Goal: Task Accomplishment & Management: Complete application form

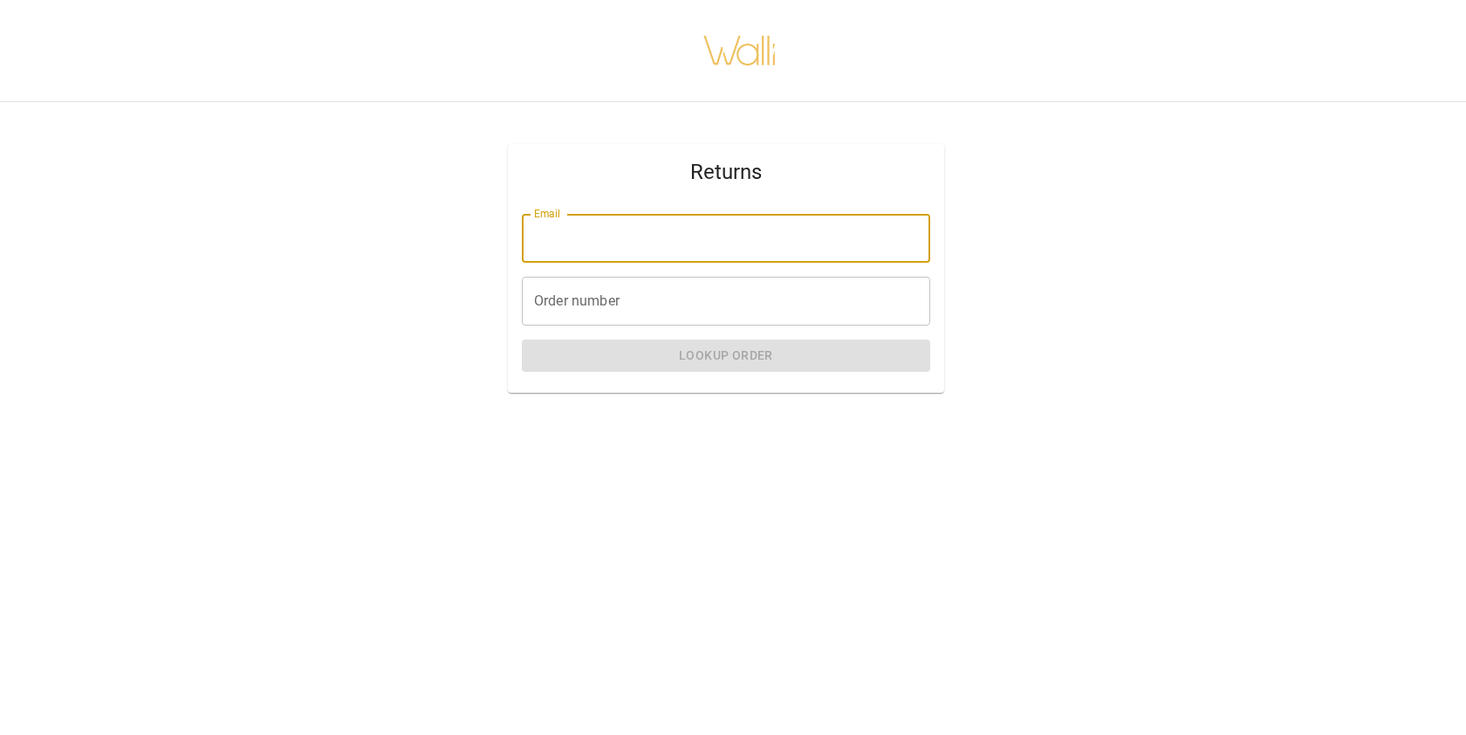
drag, startPoint x: 634, startPoint y: 231, endPoint x: 649, endPoint y: 221, distance: 18.9
click at [634, 231] on input "Email" at bounding box center [726, 238] width 408 height 49
type input "**********"
click at [588, 307] on input "Order number" at bounding box center [726, 301] width 408 height 49
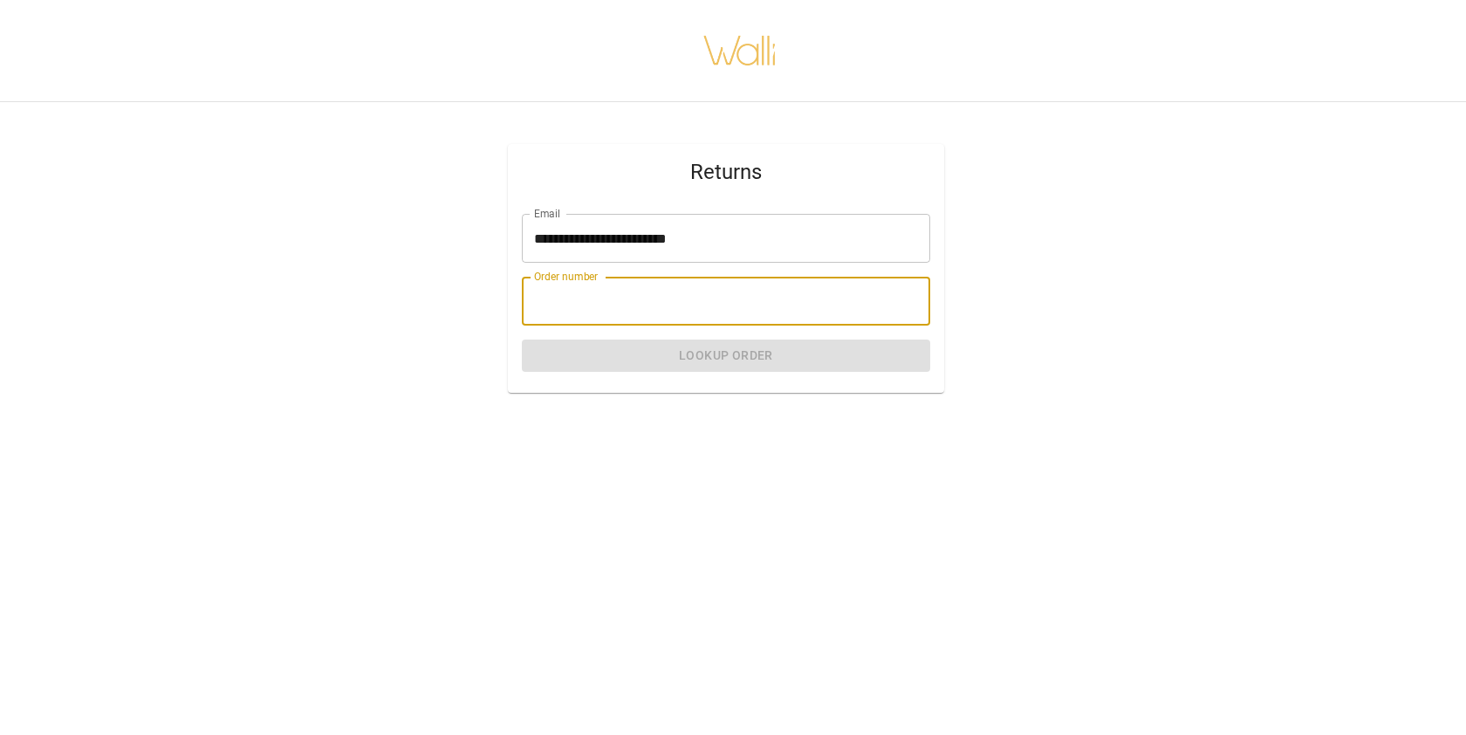
paste input "*******"
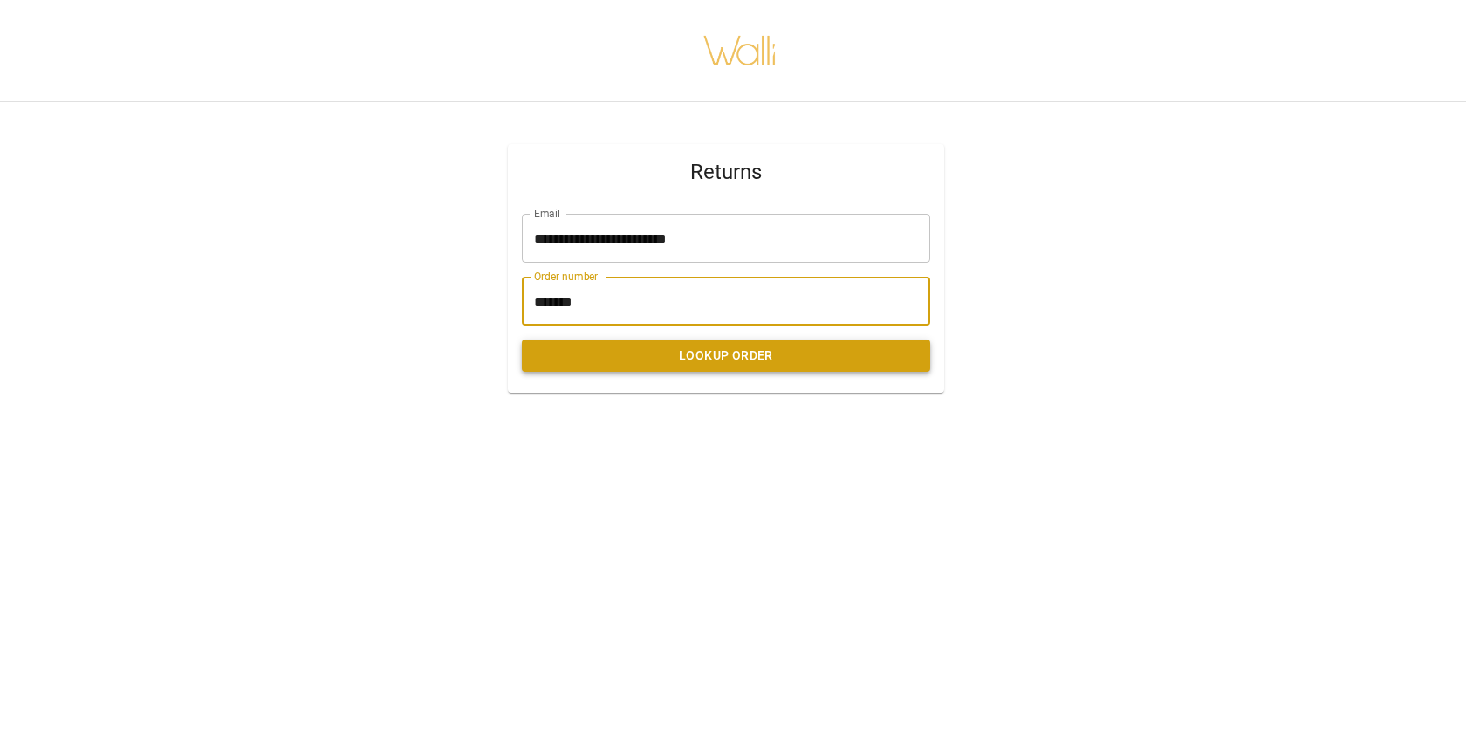
type input "*******"
click at [731, 360] on button "Lookup Order" at bounding box center [726, 355] width 408 height 32
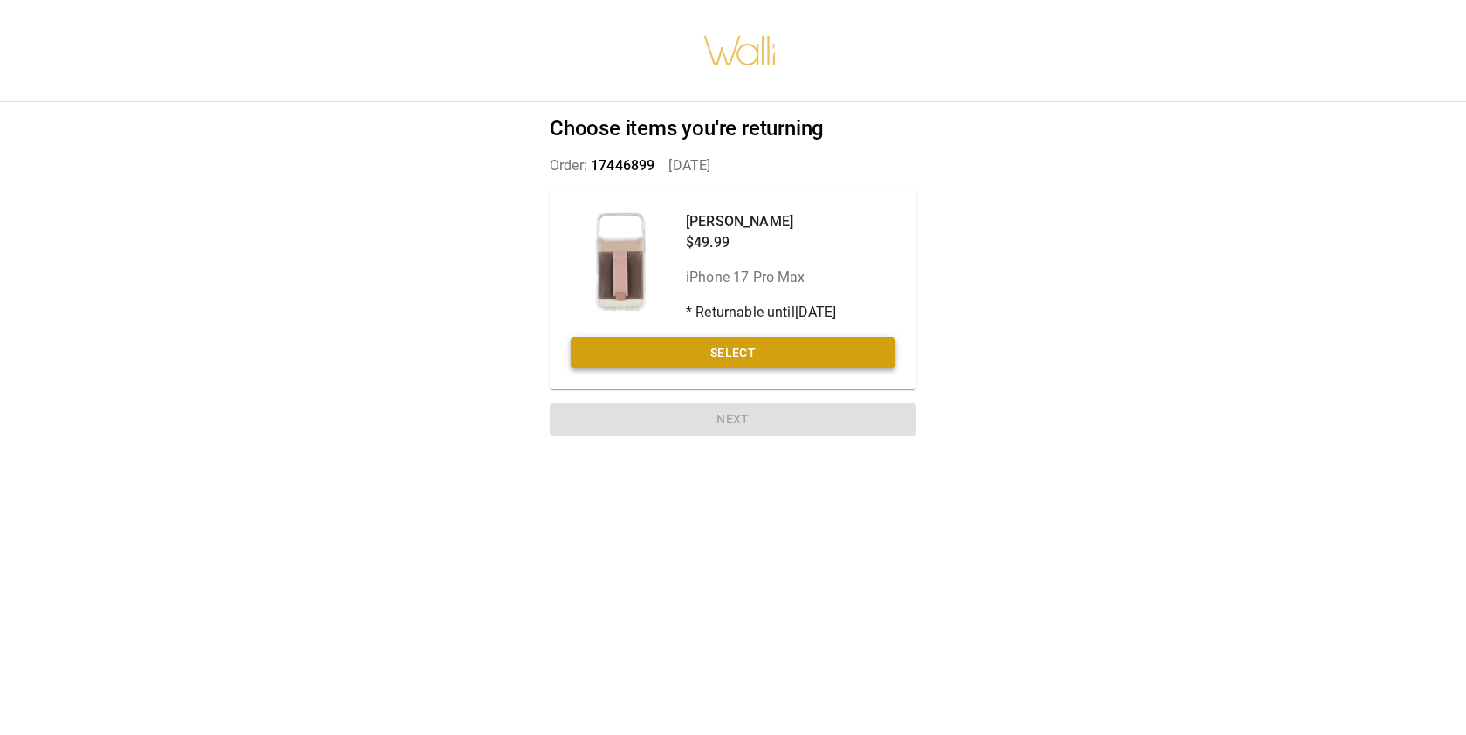
click at [788, 358] on button "Select" at bounding box center [733, 353] width 325 height 32
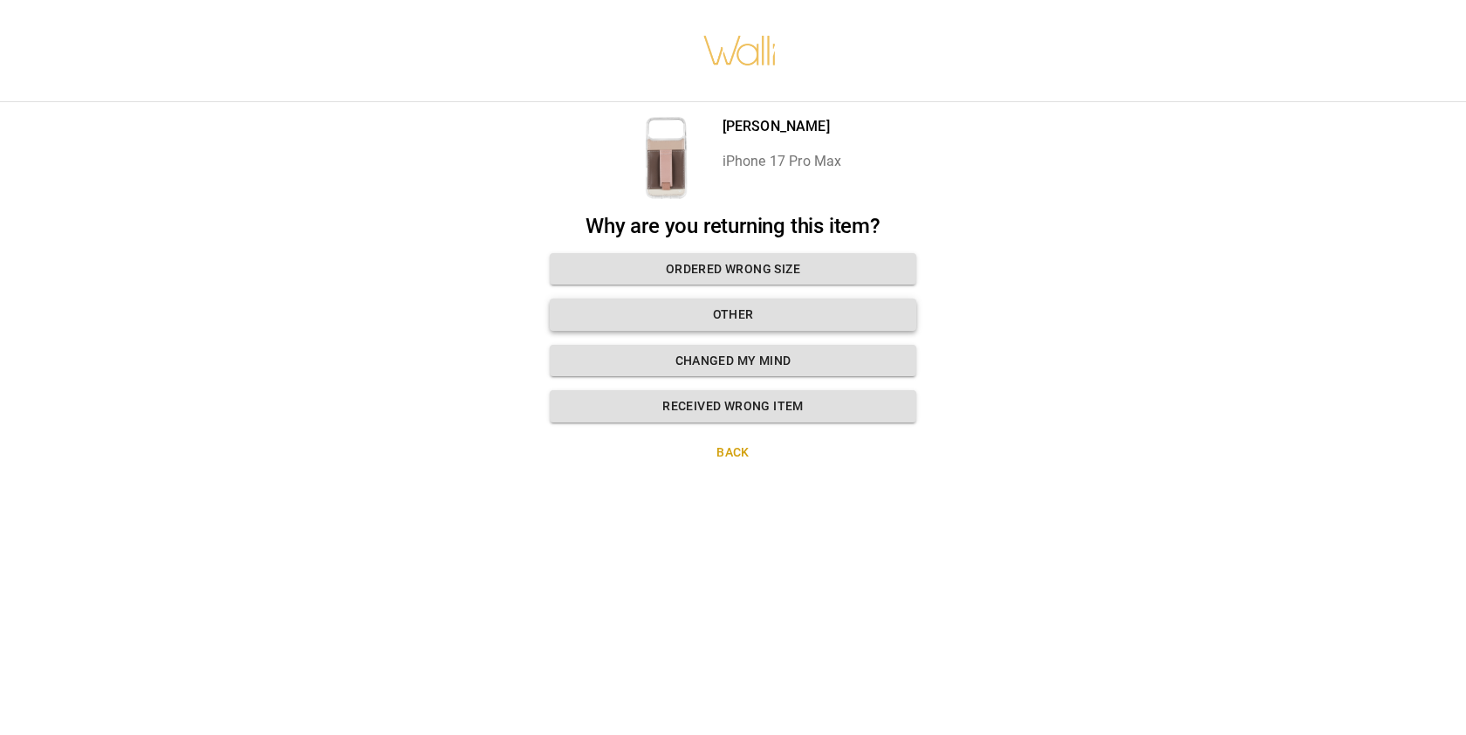
click at [793, 321] on button "Other" at bounding box center [733, 314] width 367 height 32
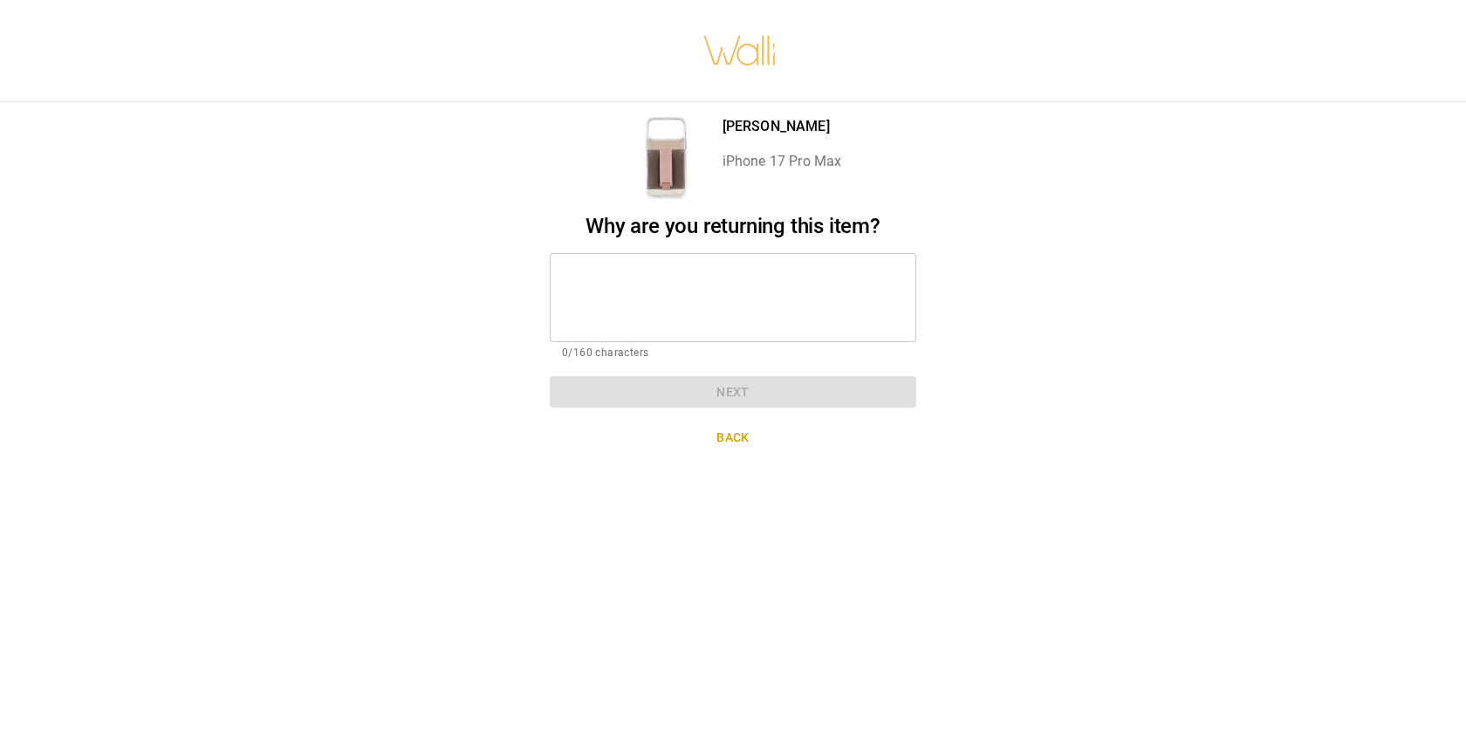
click at [626, 299] on textarea at bounding box center [733, 297] width 342 height 60
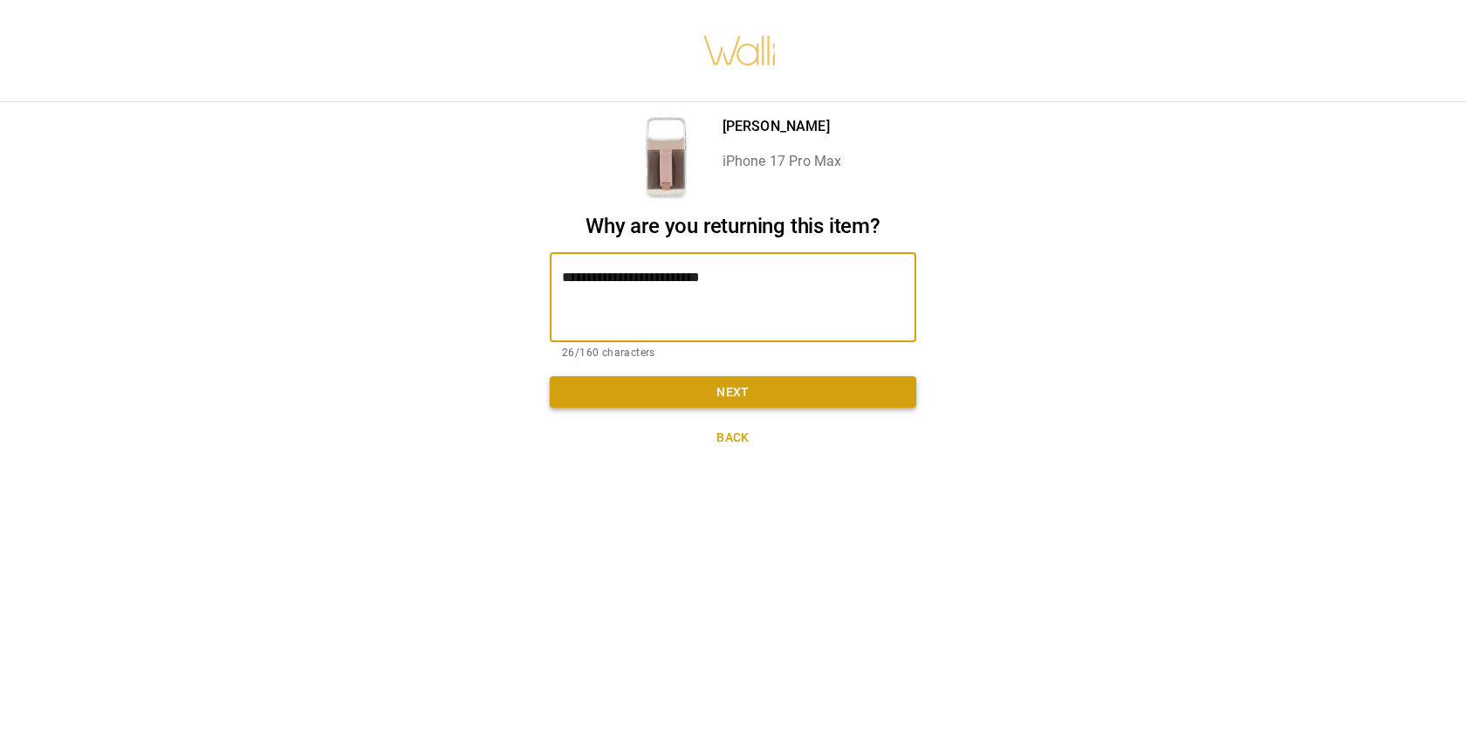
type textarea "**********"
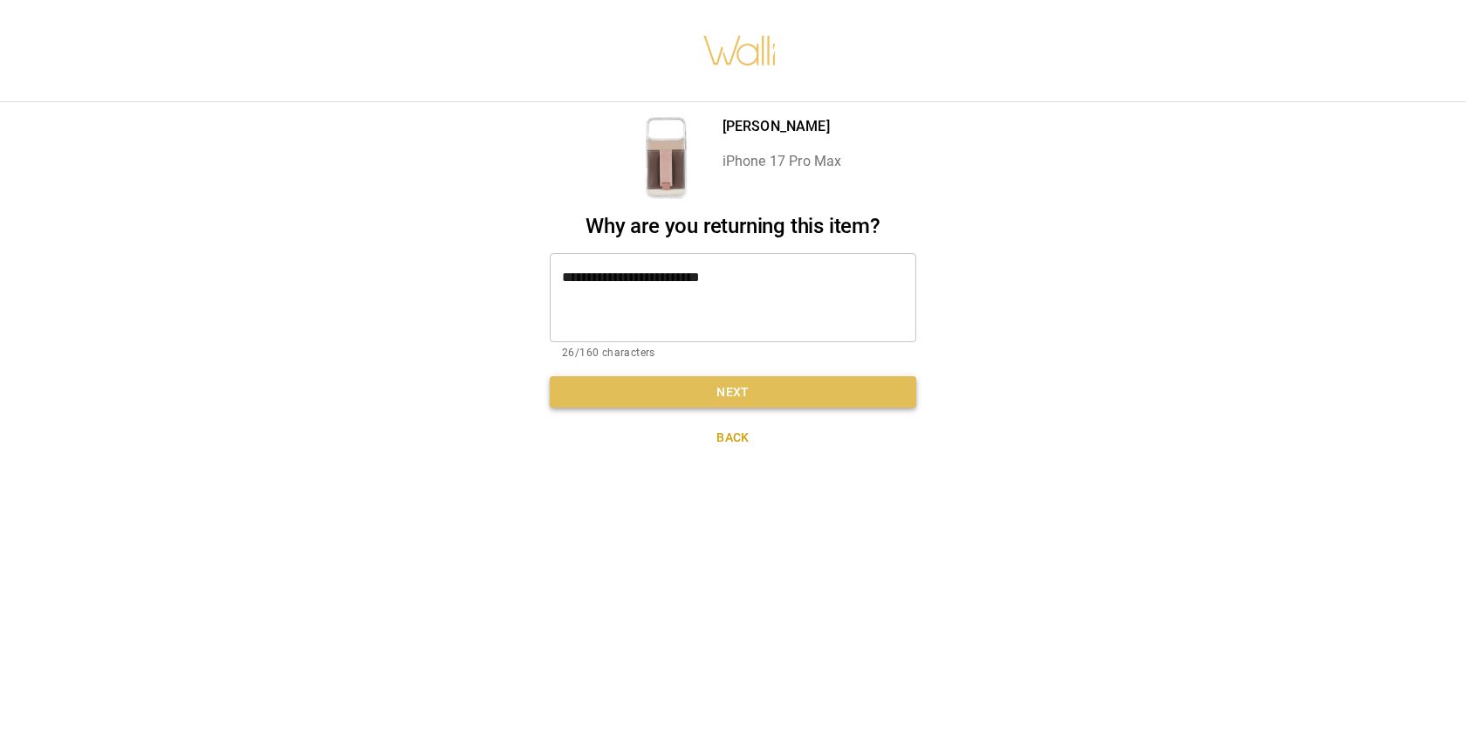
click at [679, 394] on button "Next" at bounding box center [733, 392] width 367 height 32
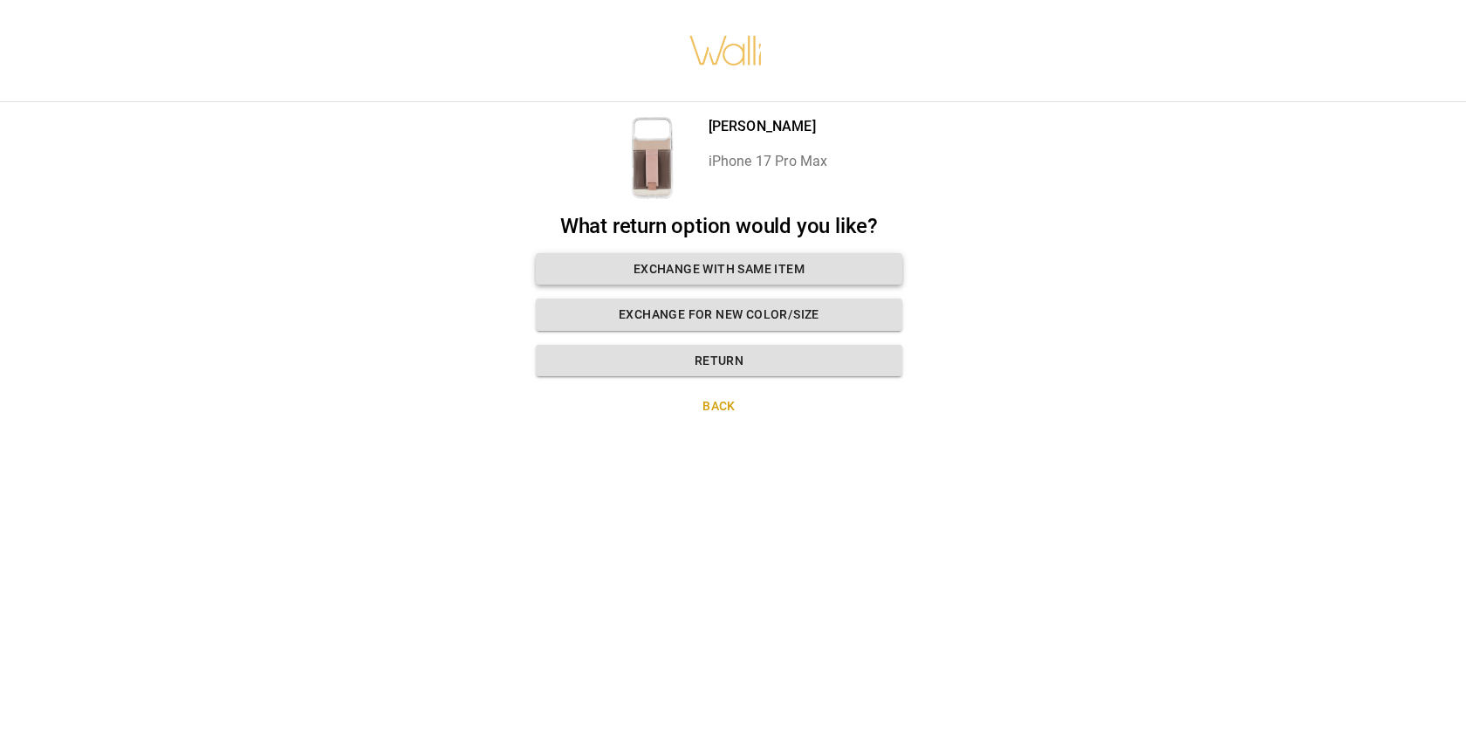
scroll to position [0, 15]
click at [806, 319] on button "Exchange for new color/size" at bounding box center [719, 314] width 367 height 32
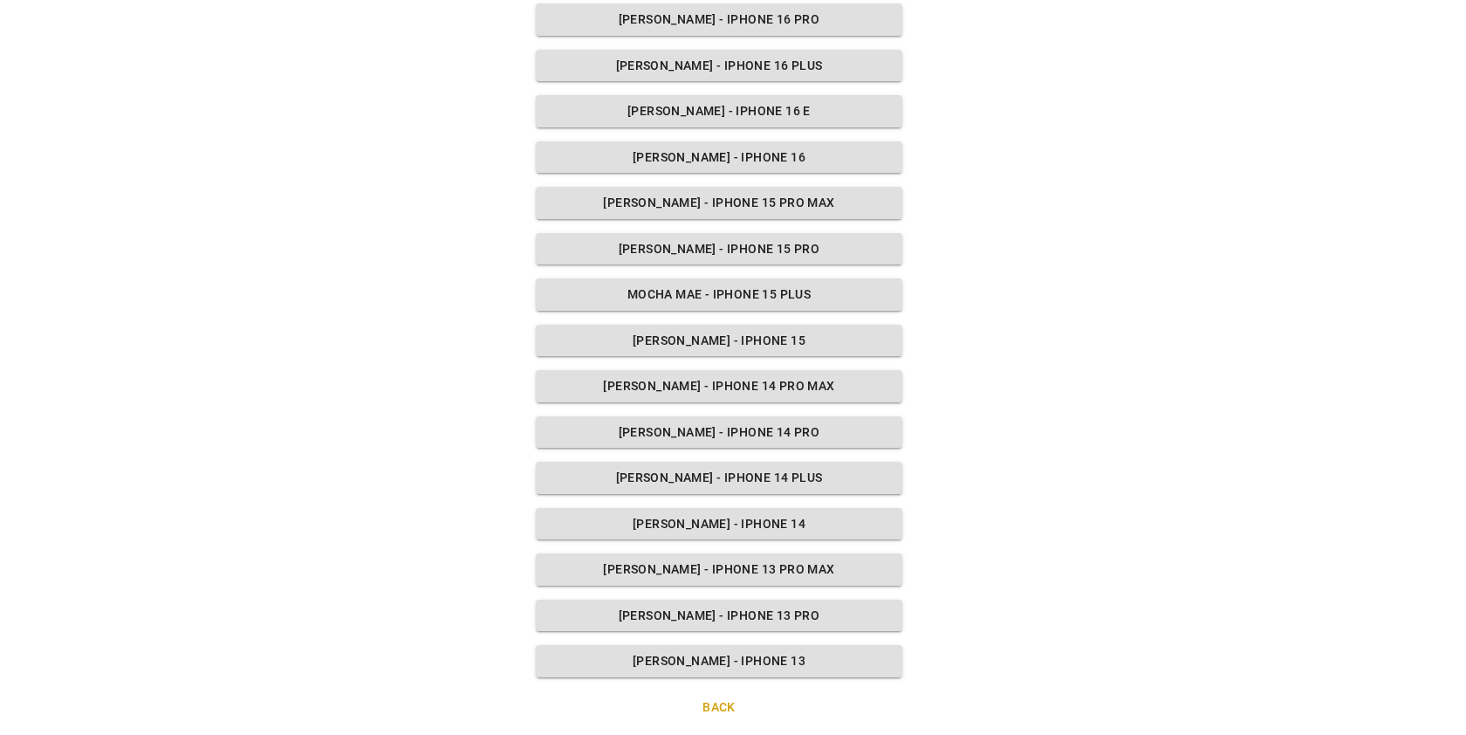
scroll to position [465, 14]
click at [726, 698] on button "Back" at bounding box center [719, 708] width 367 height 32
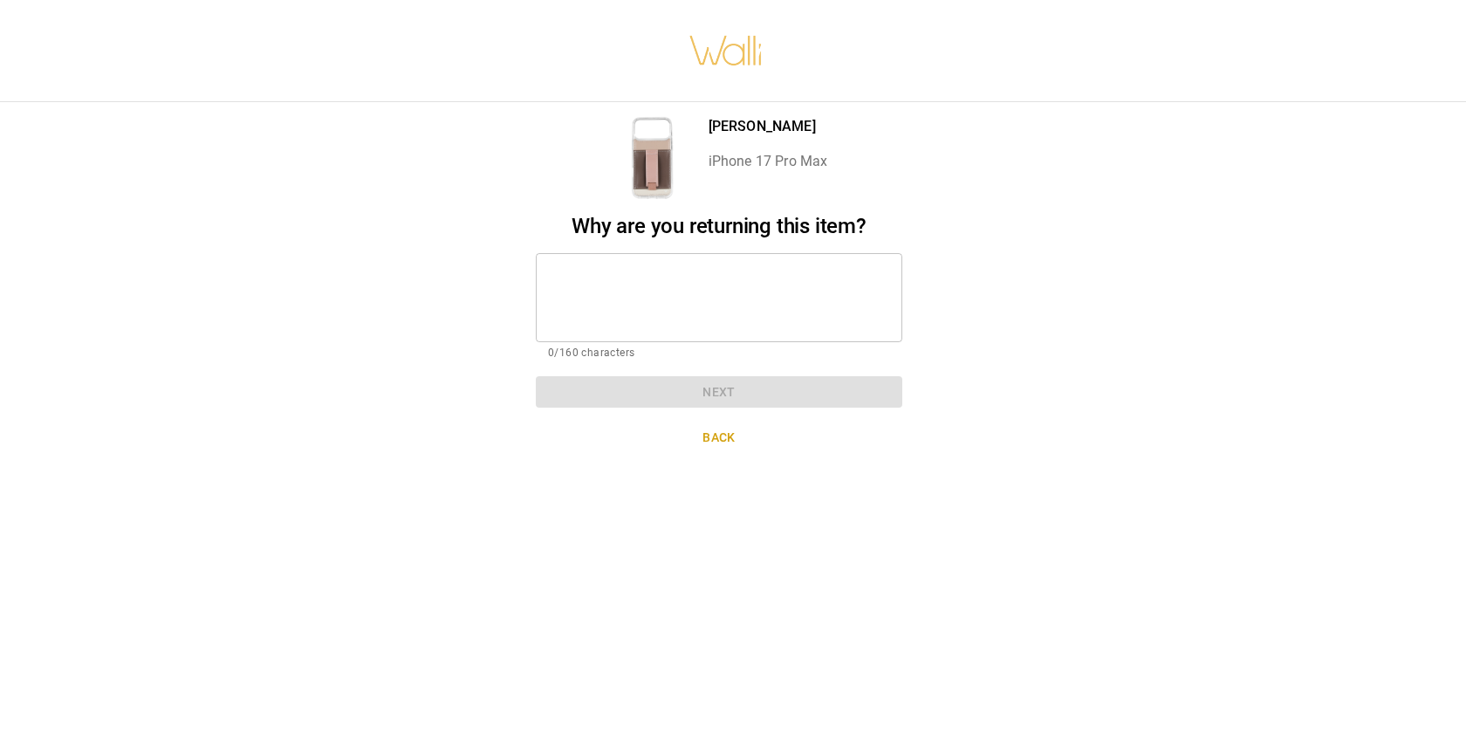
scroll to position [0, 14]
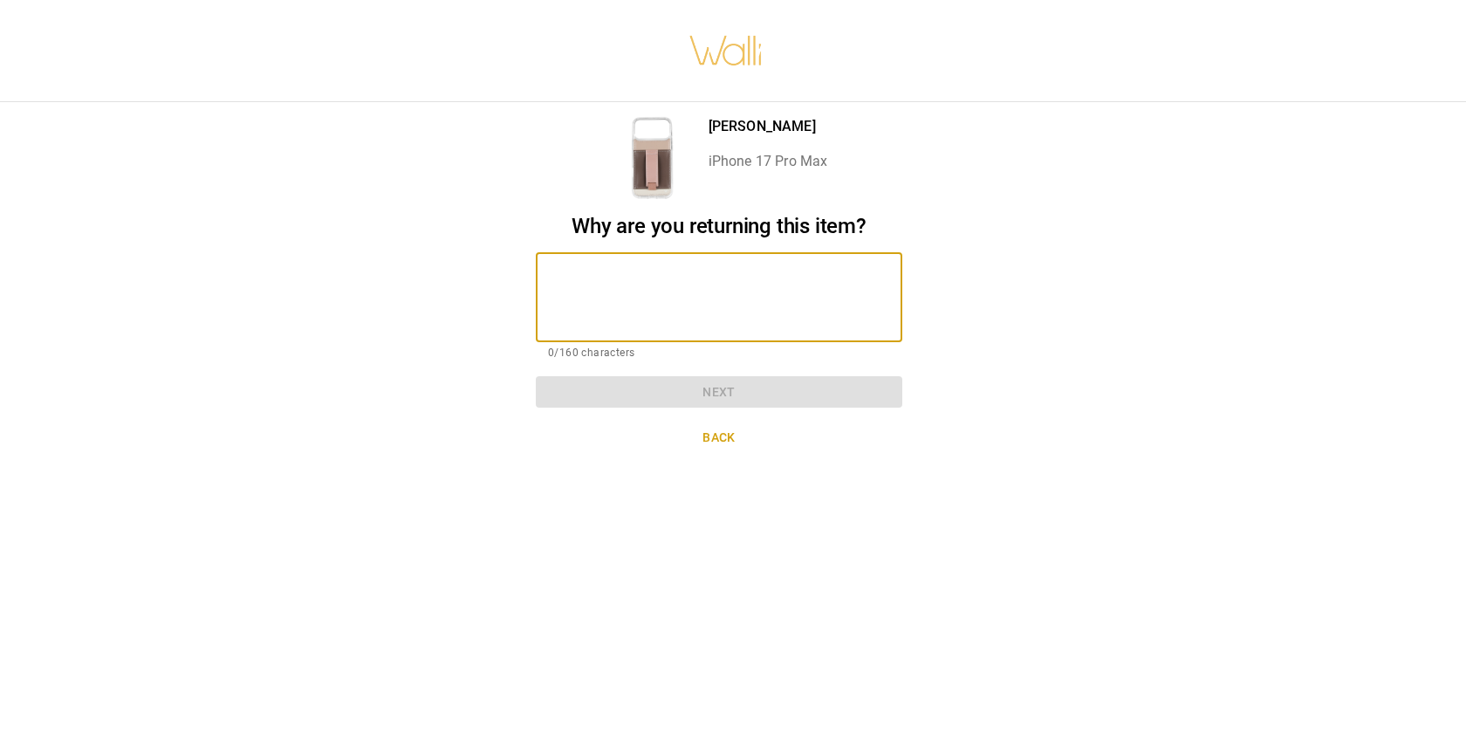
drag, startPoint x: 697, startPoint y: 312, endPoint x: 710, endPoint y: 327, distance: 19.8
click at [697, 312] on textarea at bounding box center [719, 297] width 342 height 60
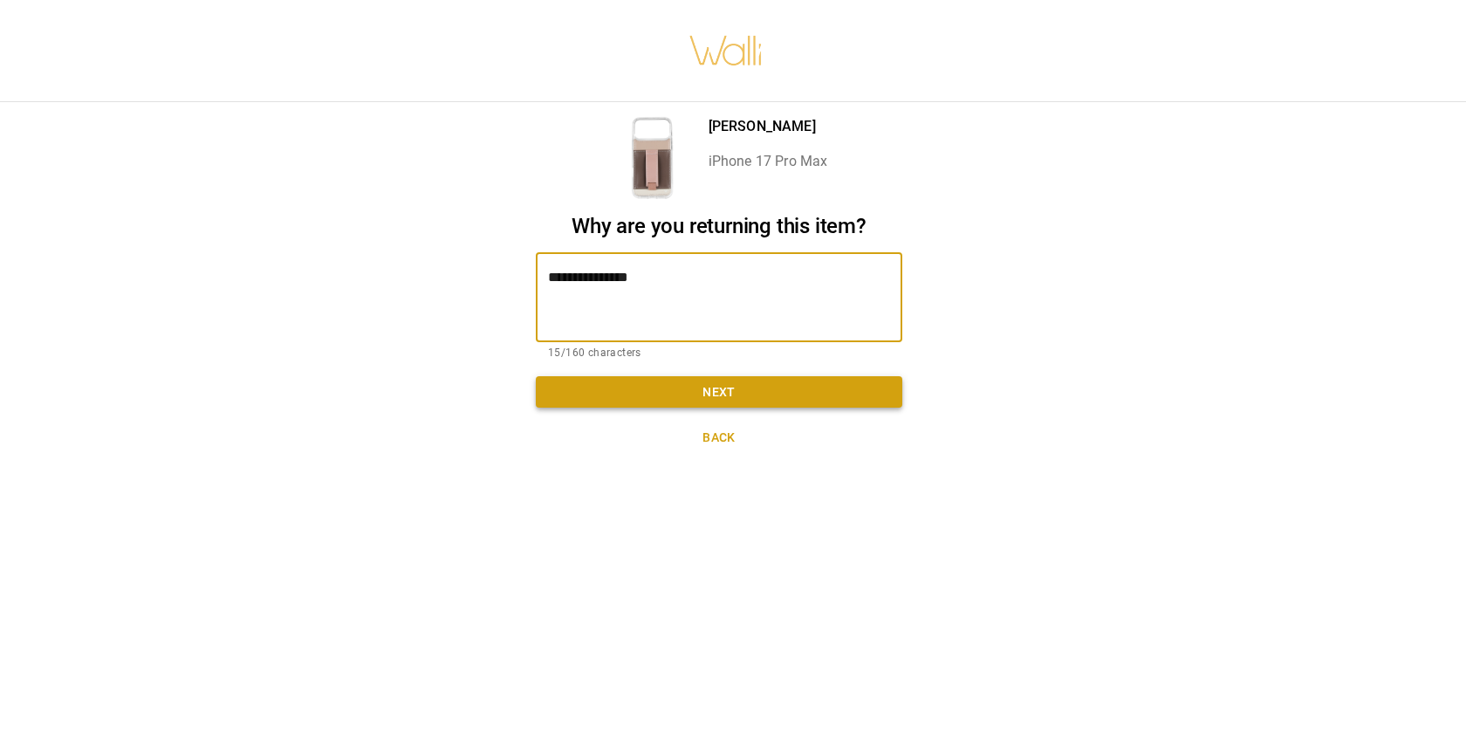
type textarea "**********"
click at [744, 397] on button "Next" at bounding box center [719, 392] width 367 height 32
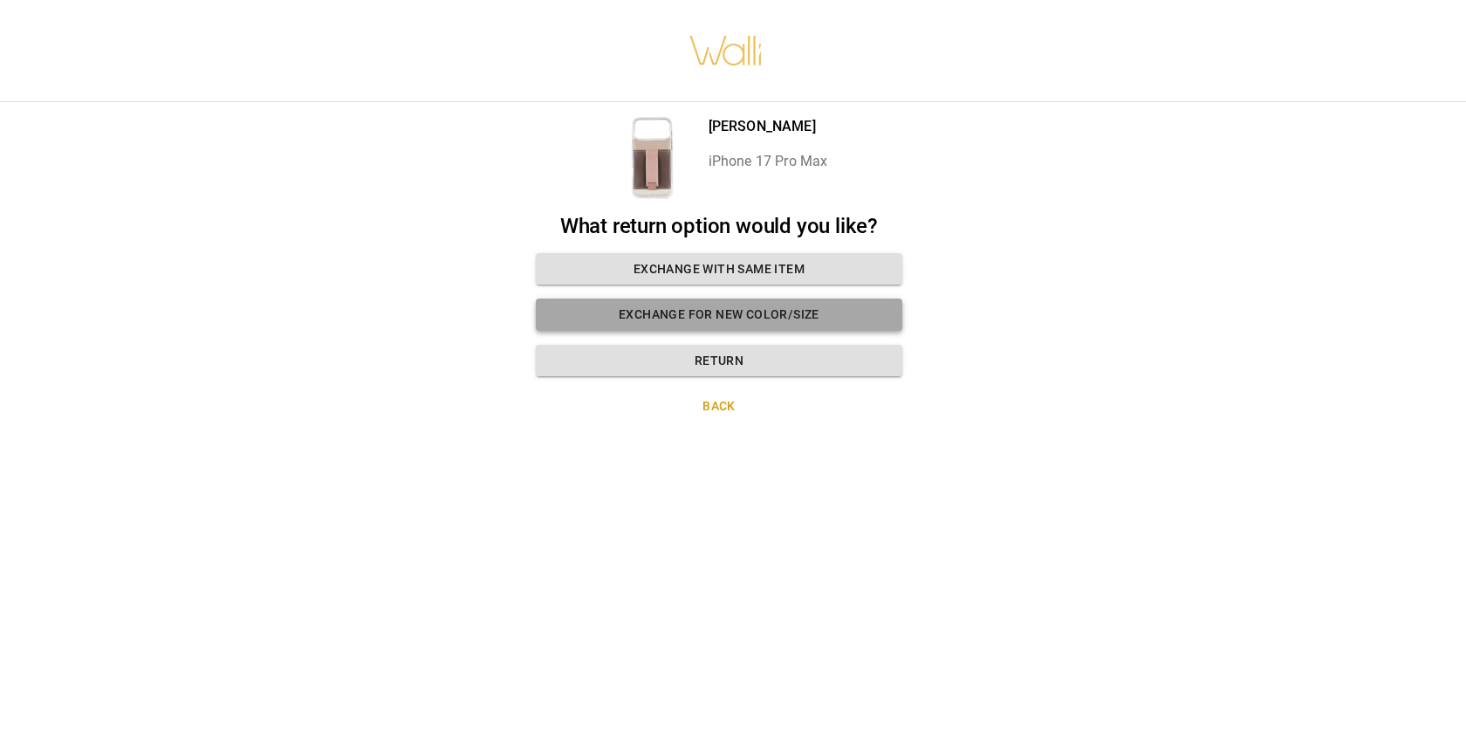
click at [645, 324] on button "Exchange for new color/size" at bounding box center [719, 314] width 367 height 32
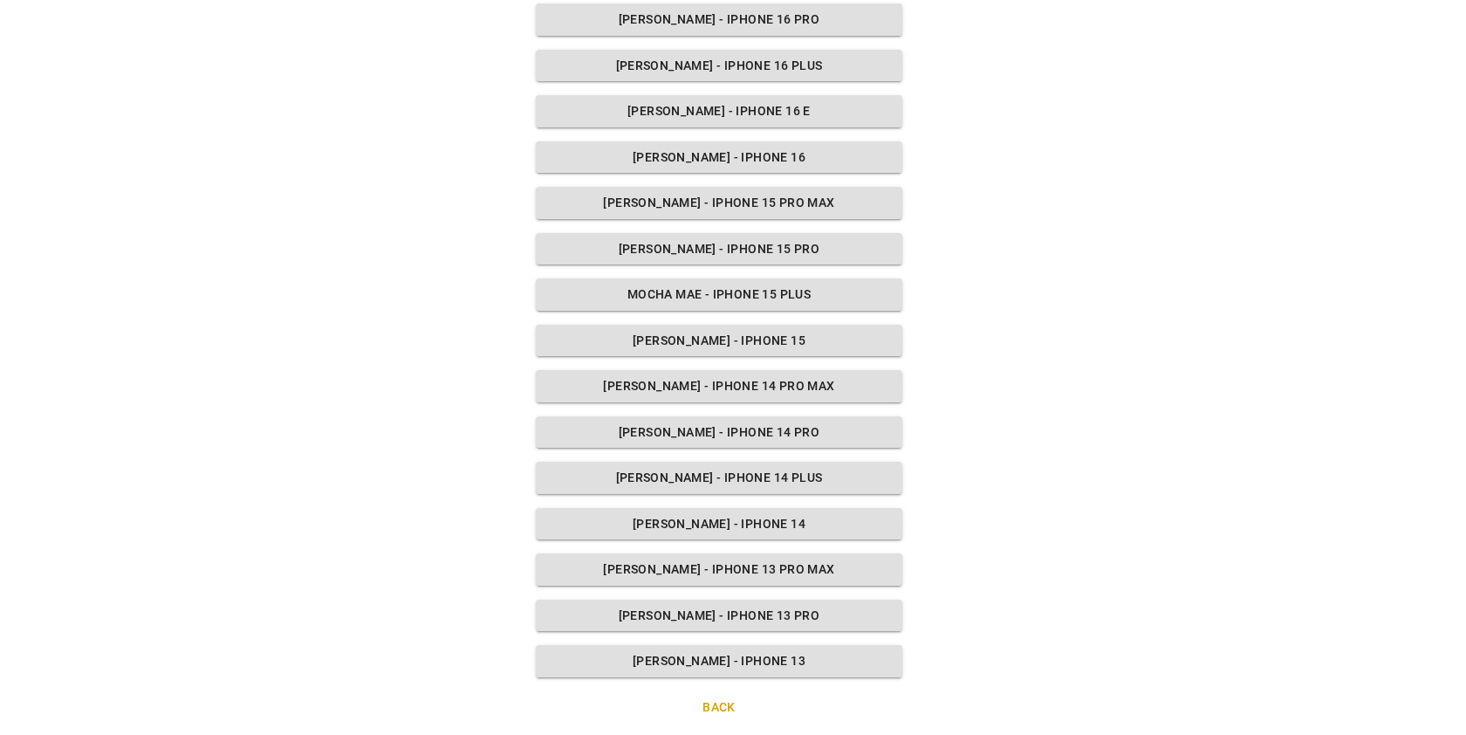
scroll to position [465, 14]
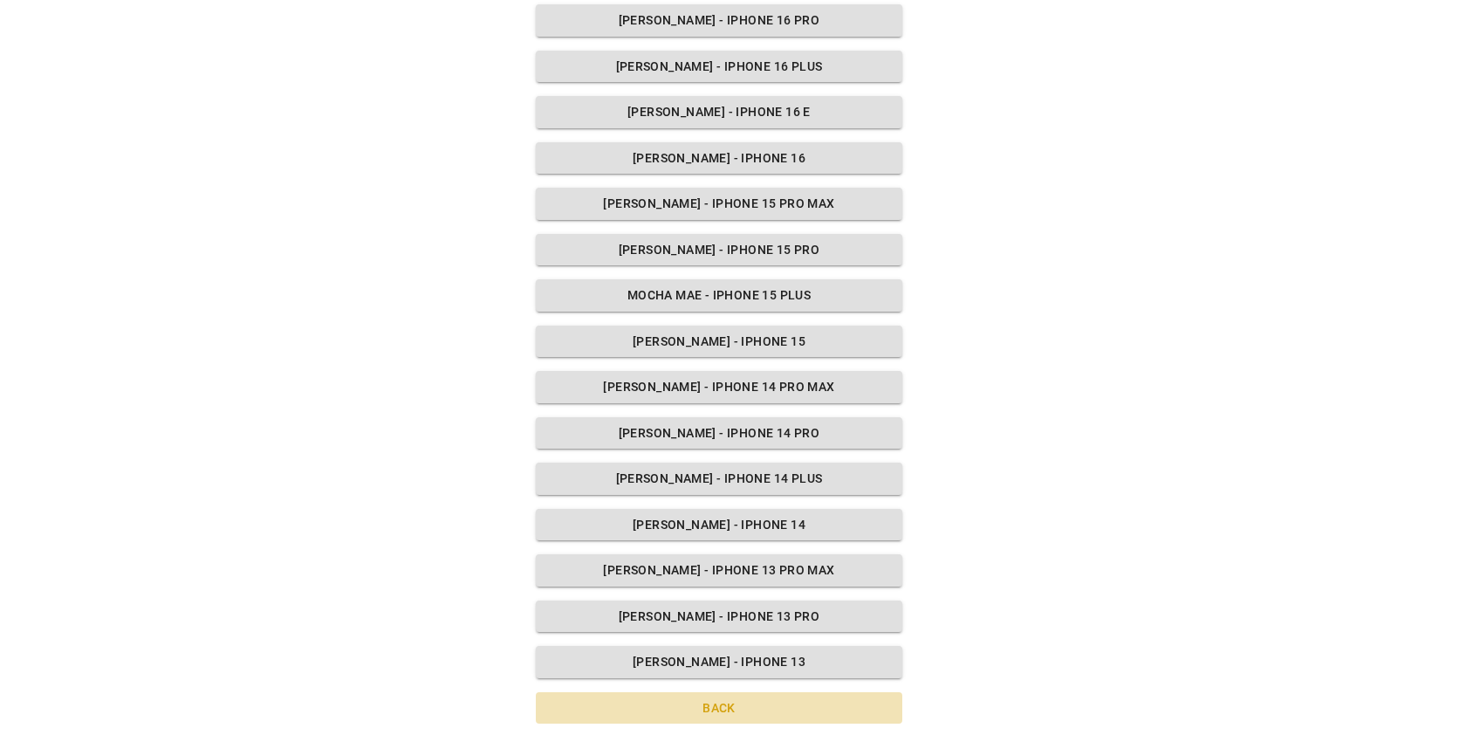
click at [705, 694] on button "Back" at bounding box center [719, 708] width 367 height 32
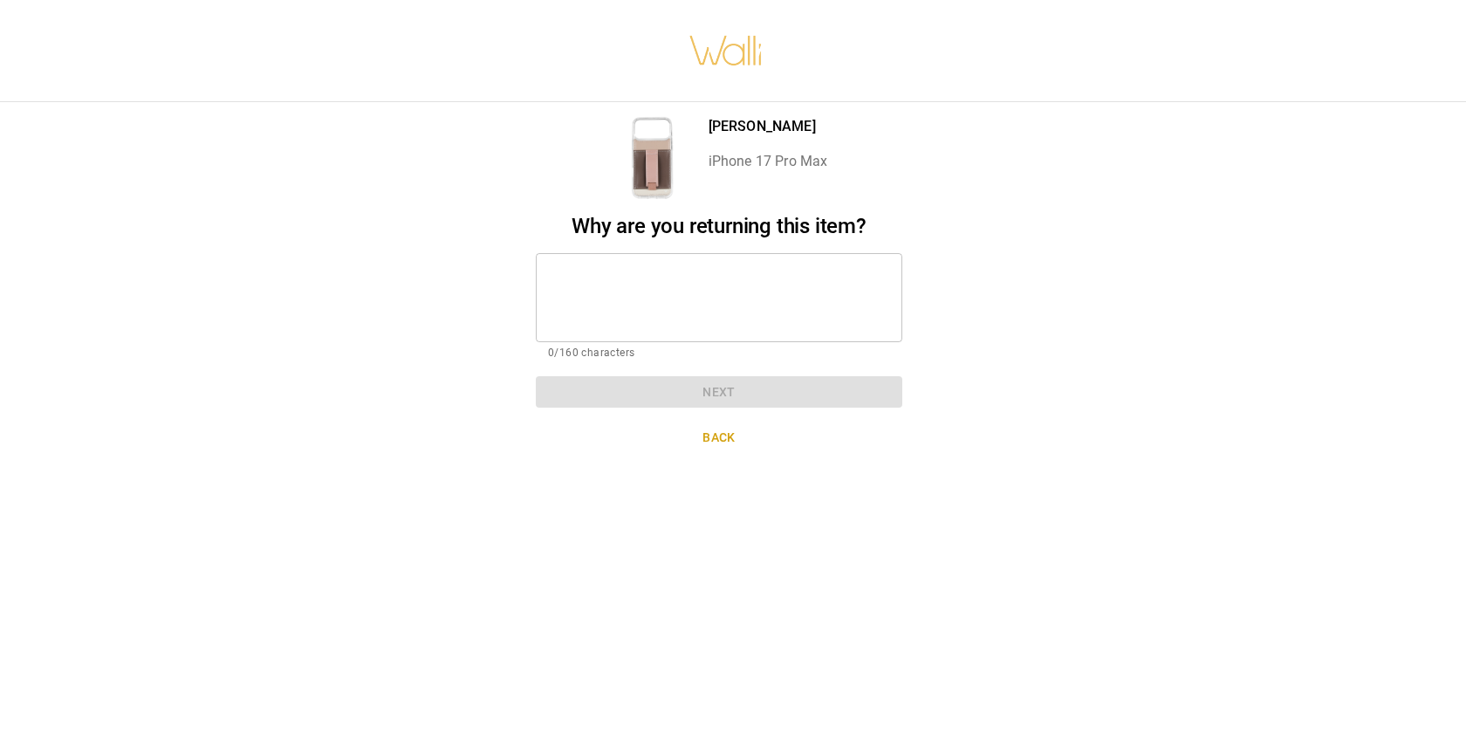
click at [698, 288] on textarea at bounding box center [719, 297] width 342 height 60
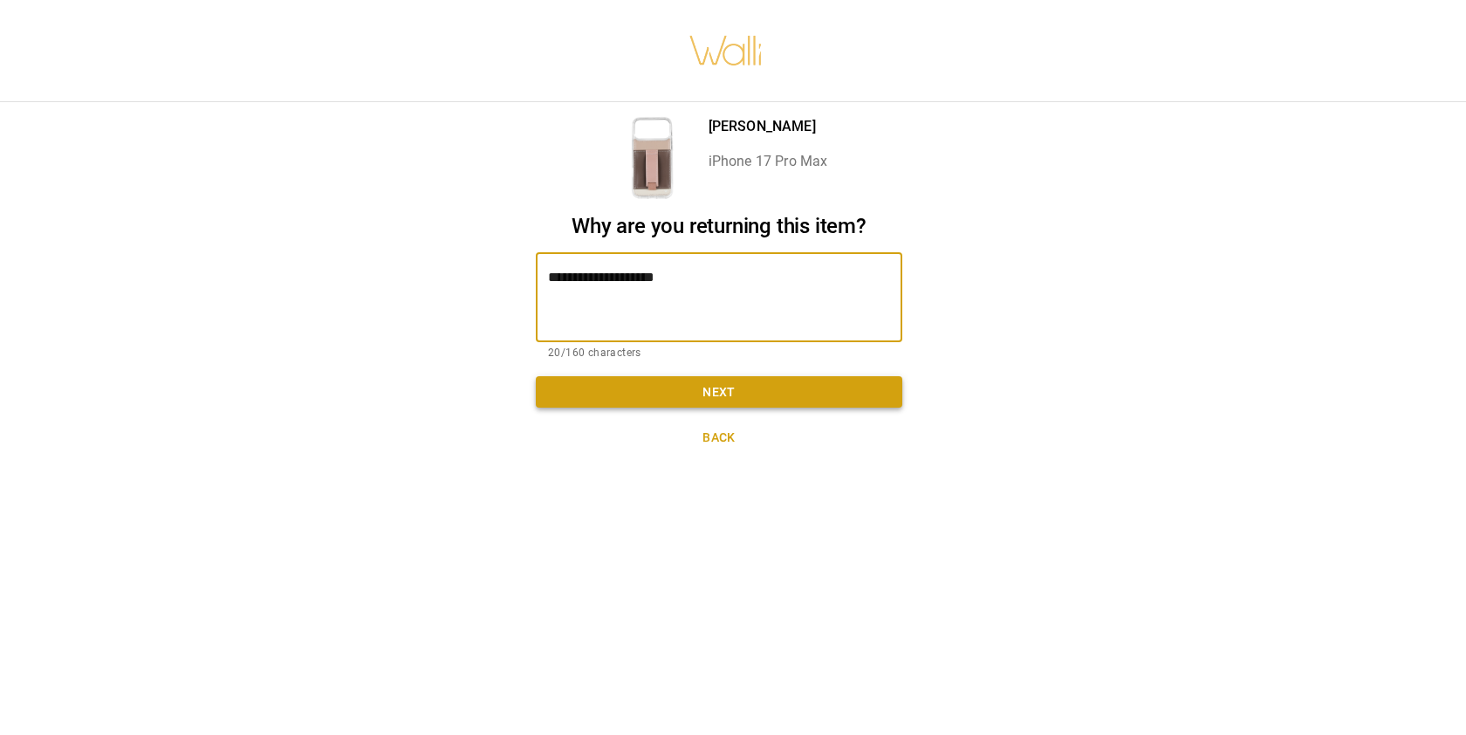
type textarea "**********"
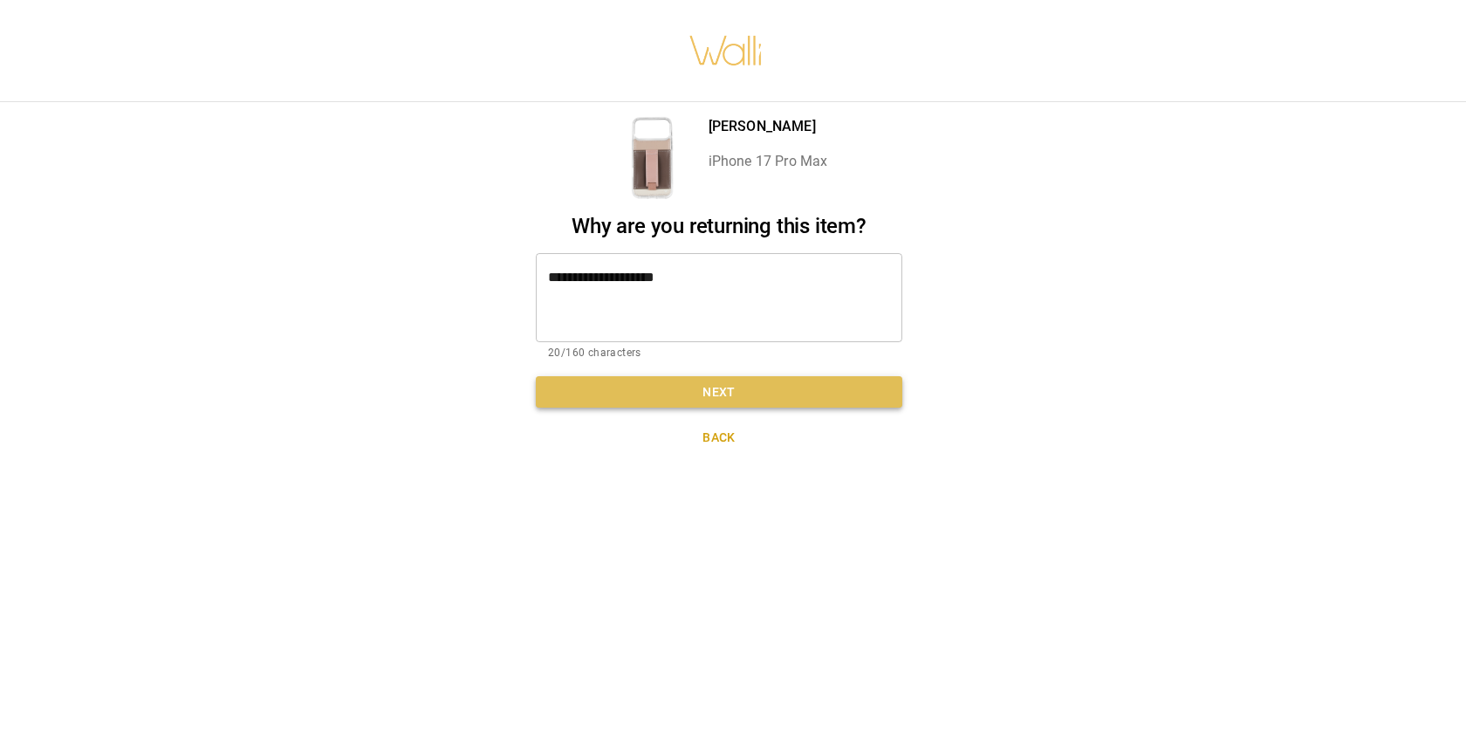
click at [736, 389] on button "Next" at bounding box center [719, 392] width 367 height 32
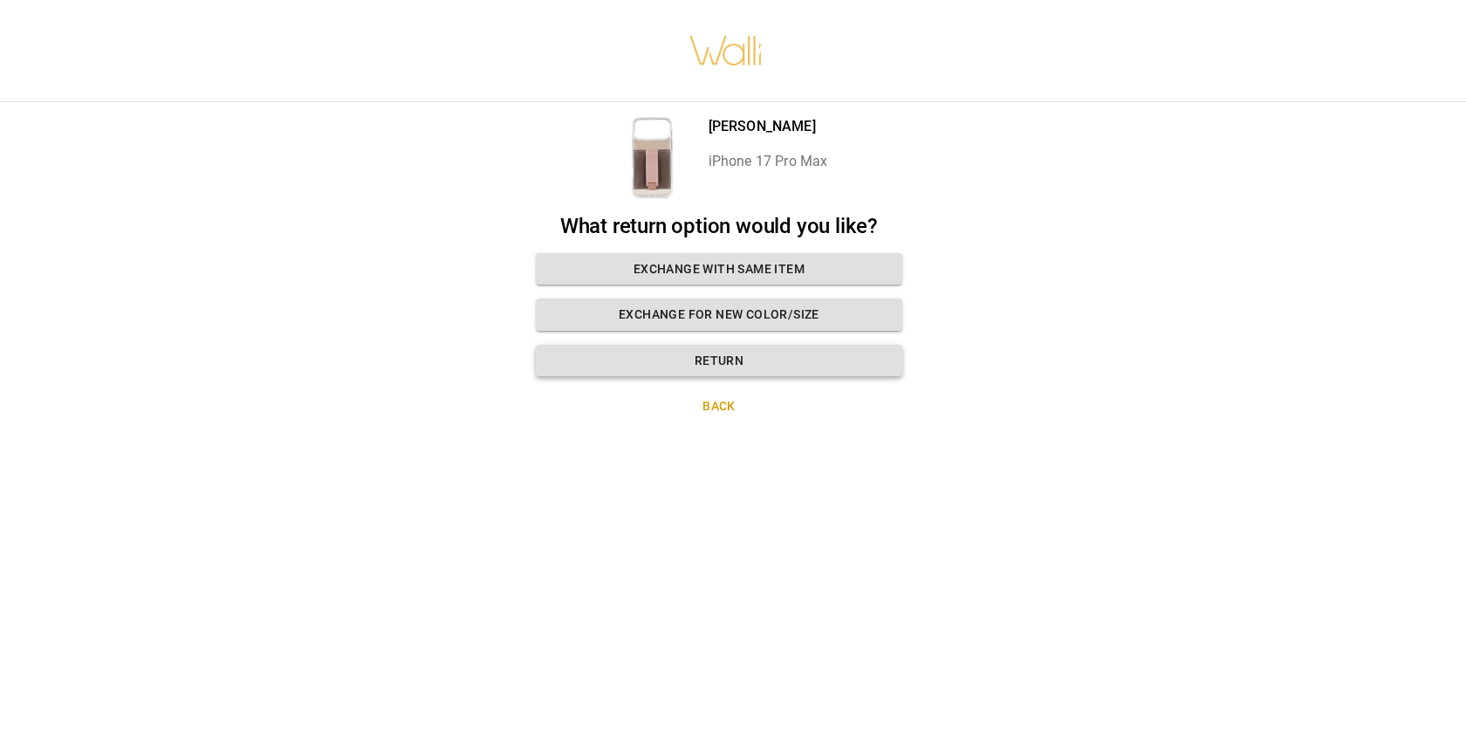
click at [778, 361] on button "Return" at bounding box center [719, 361] width 367 height 32
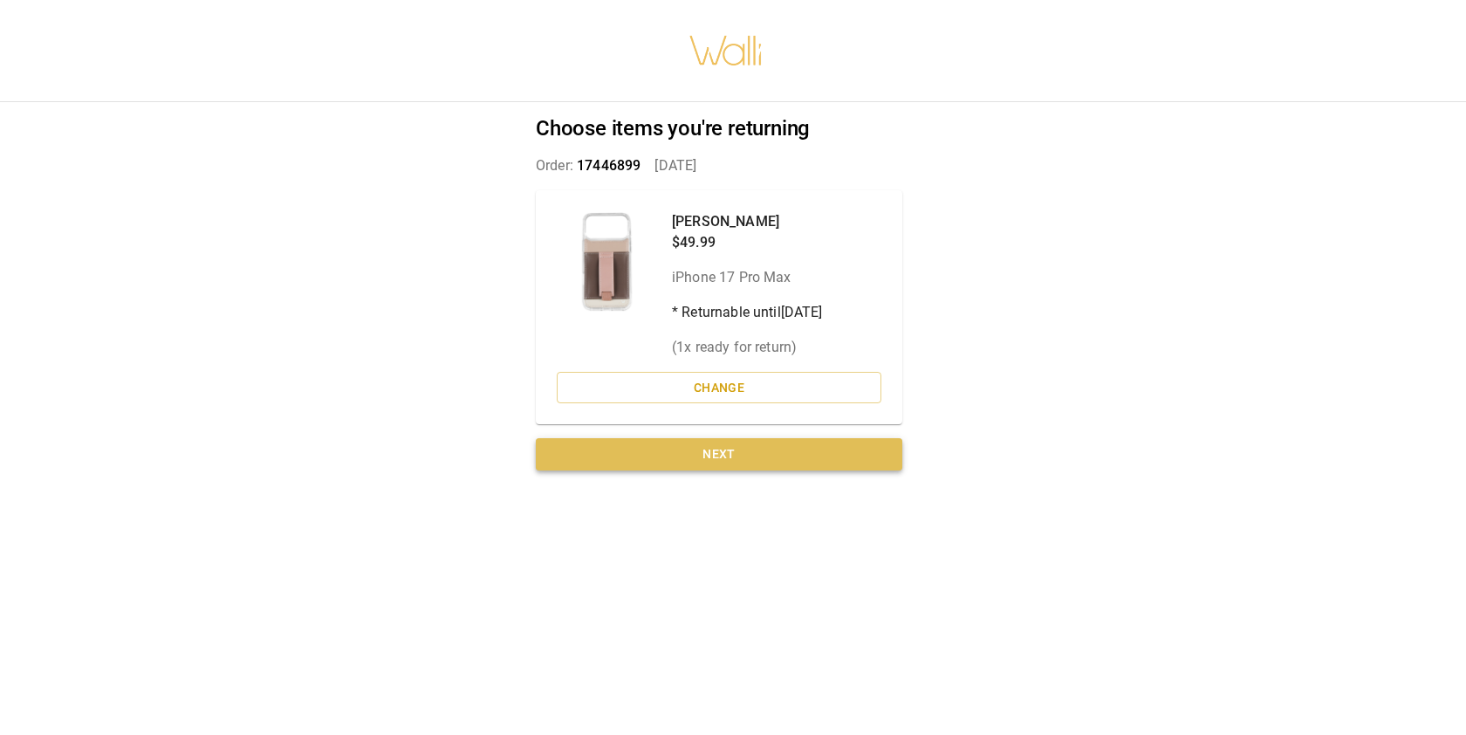
click at [709, 462] on button "Next" at bounding box center [719, 454] width 367 height 32
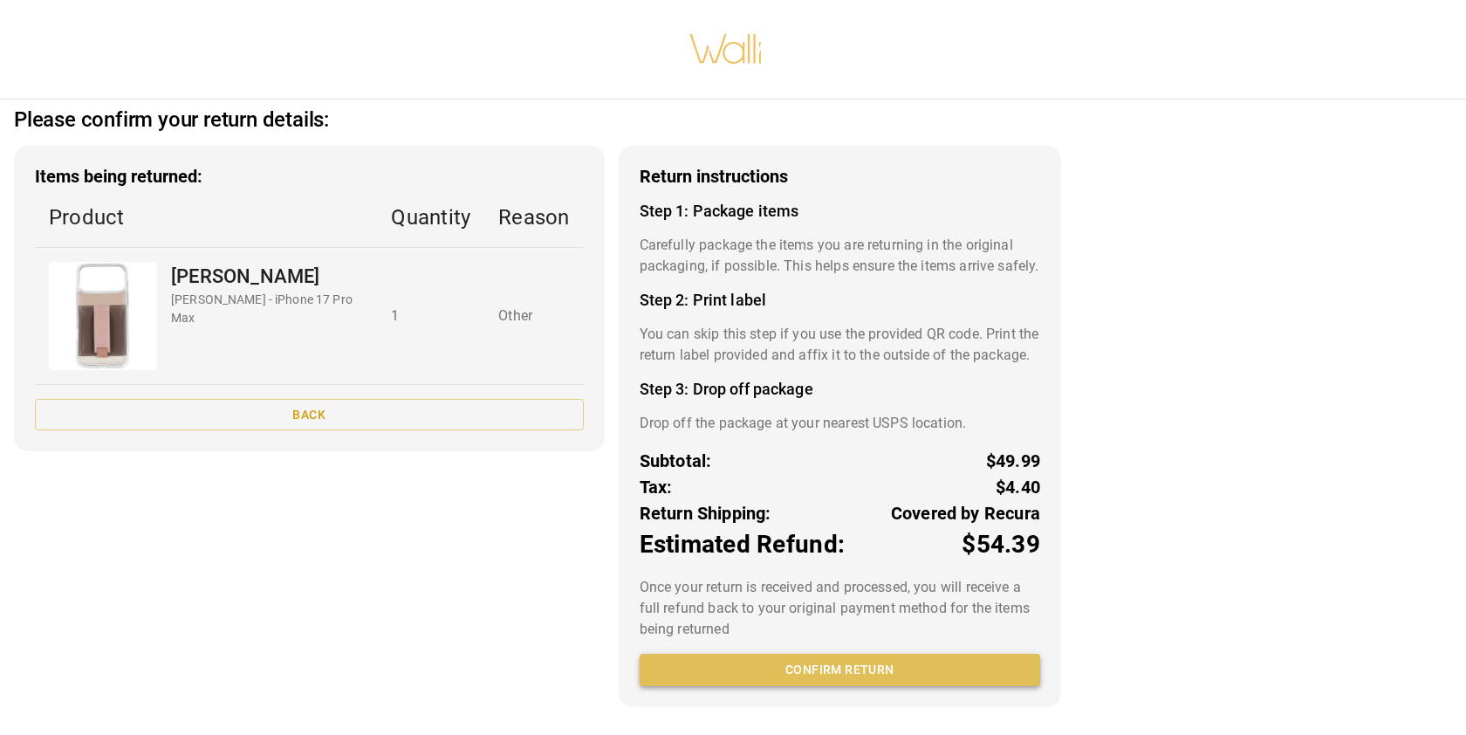
click at [864, 675] on button "Confirm return" at bounding box center [840, 670] width 401 height 32
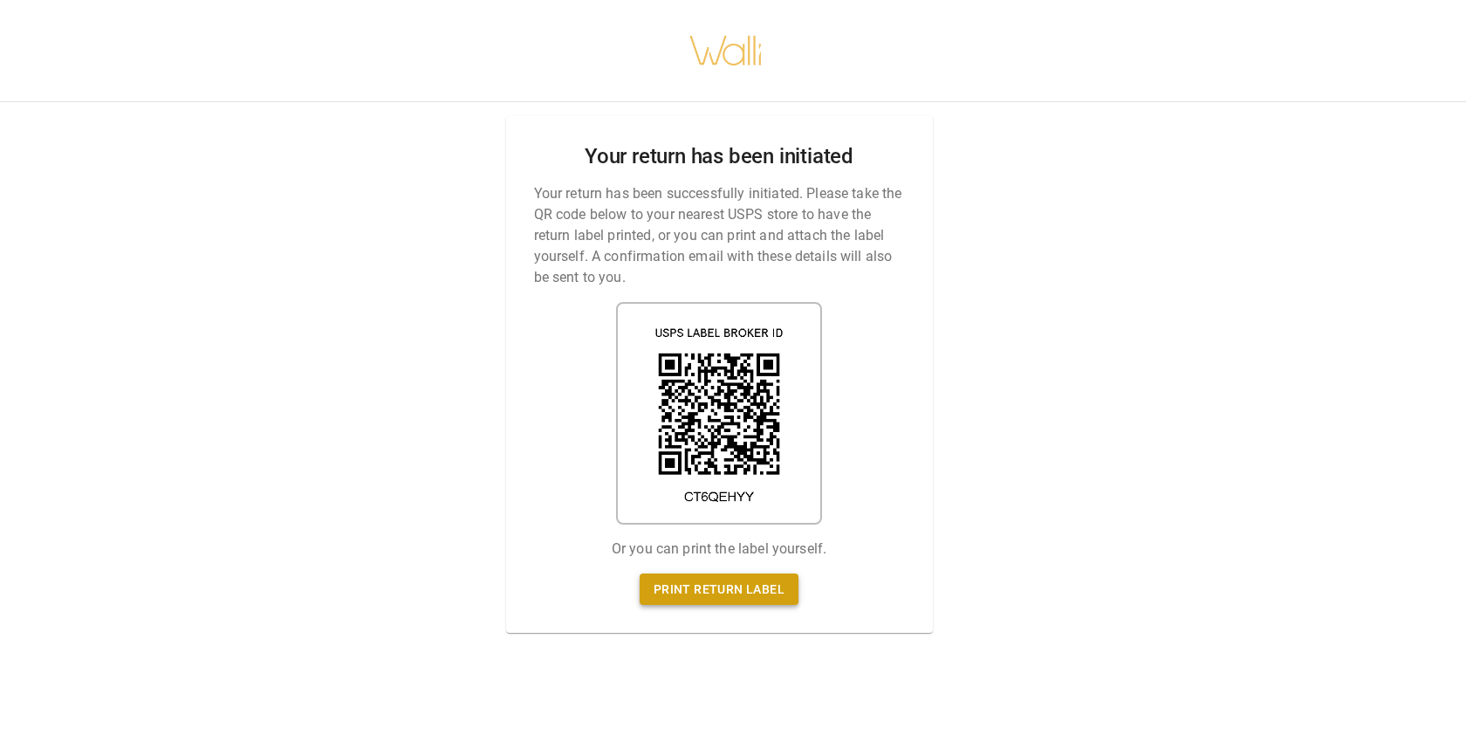
click at [737, 591] on link "Print return label" at bounding box center [719, 589] width 159 height 32
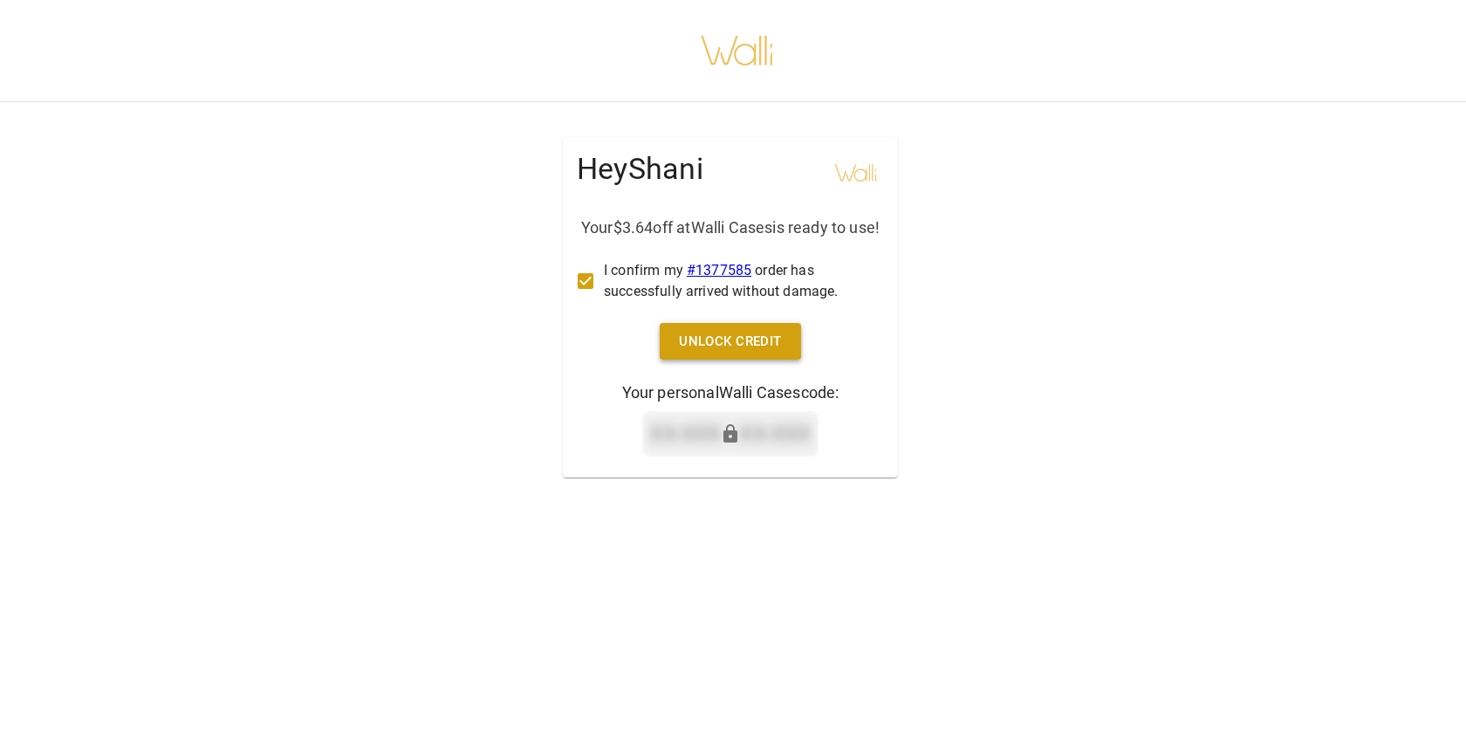
scroll to position [0, 3]
click at [745, 360] on button "Unlock Credit" at bounding box center [730, 341] width 141 height 37
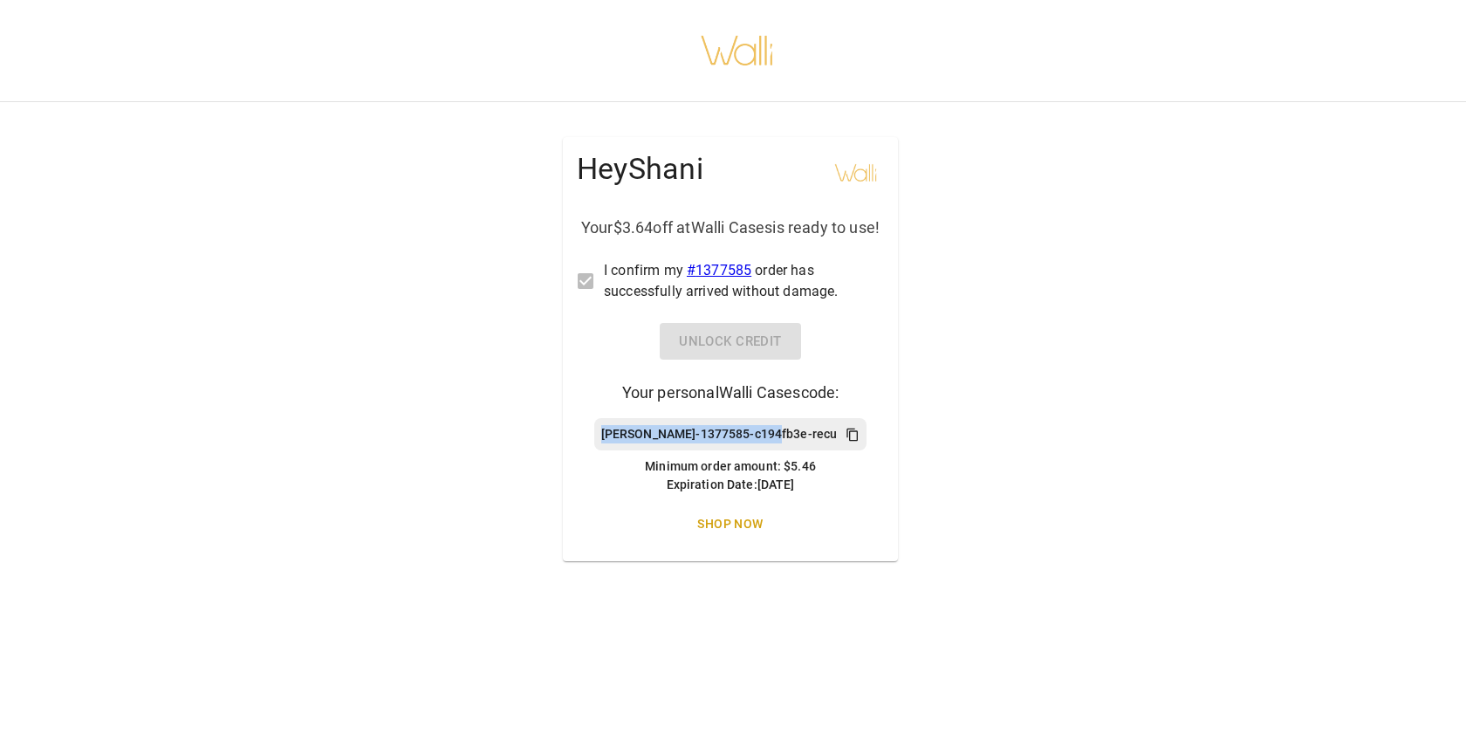
drag, startPoint x: 638, startPoint y: 462, endPoint x: 795, endPoint y: 470, distance: 157.3
click at [795, 450] on div "Tran-1377585-c194fb3e-recu" at bounding box center [730, 434] width 273 height 32
